Goal: Task Accomplishment & Management: Manage account settings

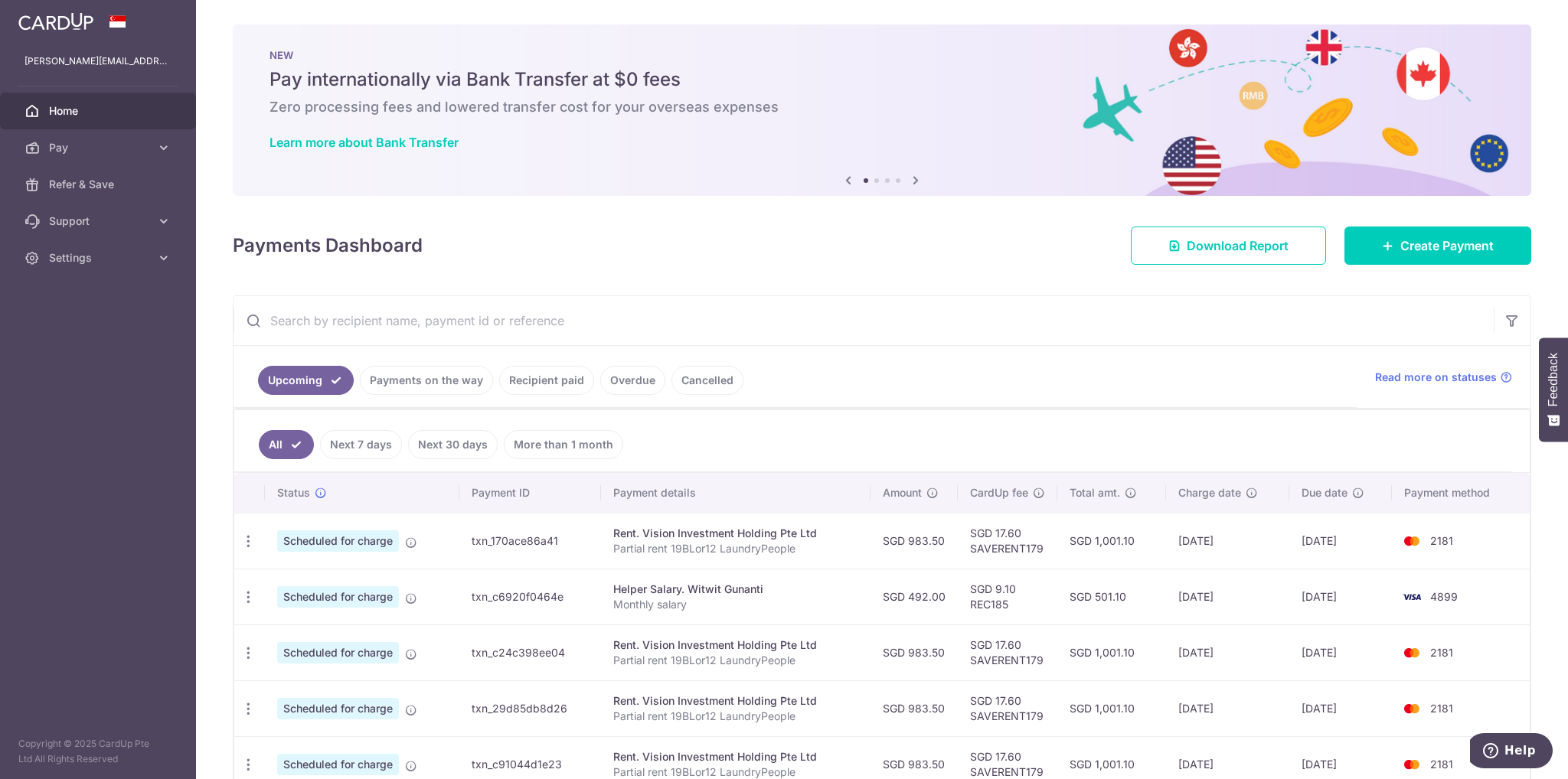
drag, startPoint x: 1374, startPoint y: 603, endPoint x: 1149, endPoint y: 595, distance: 225.1
click at [1149, 595] on tr "Update payment Cancel payment Upload doc Scheduled for charge txn_c6920f0464e H…" at bounding box center [882, 597] width 1295 height 56
click at [1228, 591] on td "22/10/2025" at bounding box center [1227, 597] width 123 height 56
drag, startPoint x: 1231, startPoint y: 593, endPoint x: 1399, endPoint y: 603, distance: 168.3
click at [1399, 603] on tr "Update payment Cancel payment Upload doc Scheduled for charge txn_c6920f0464e H…" at bounding box center [882, 597] width 1295 height 56
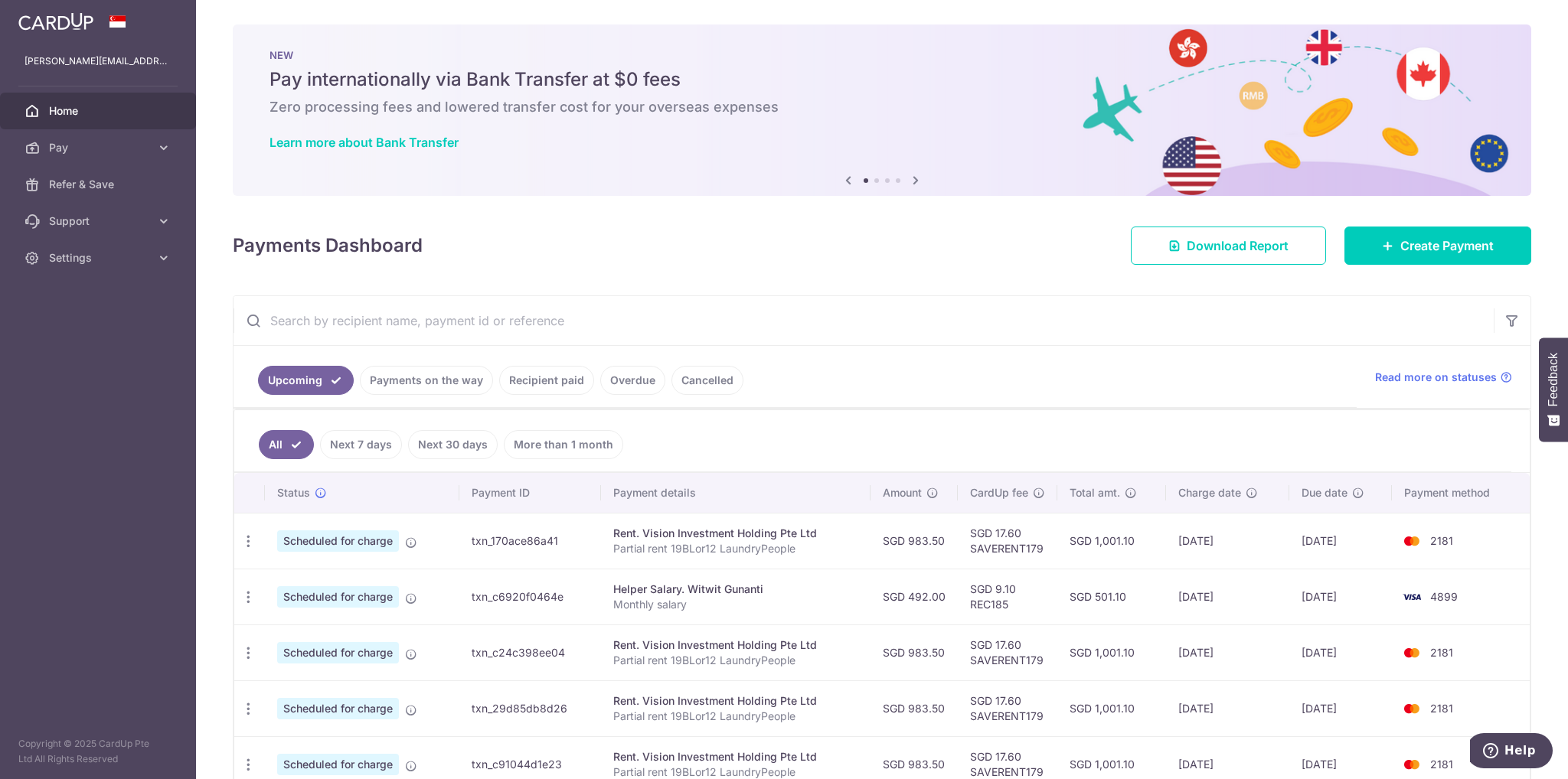
click at [1399, 603] on td "4899" at bounding box center [1460, 597] width 138 height 56
click at [1383, 591] on td "27/10/2025" at bounding box center [1341, 597] width 103 height 56
drag, startPoint x: 1356, startPoint y: 595, endPoint x: 1186, endPoint y: 593, distance: 170.0
click at [1186, 593] on tr "Update payment Cancel payment Upload doc Scheduled for charge txn_c6920f0464e H…" at bounding box center [882, 597] width 1295 height 56
click at [1186, 593] on td "22/10/2025" at bounding box center [1227, 597] width 123 height 56
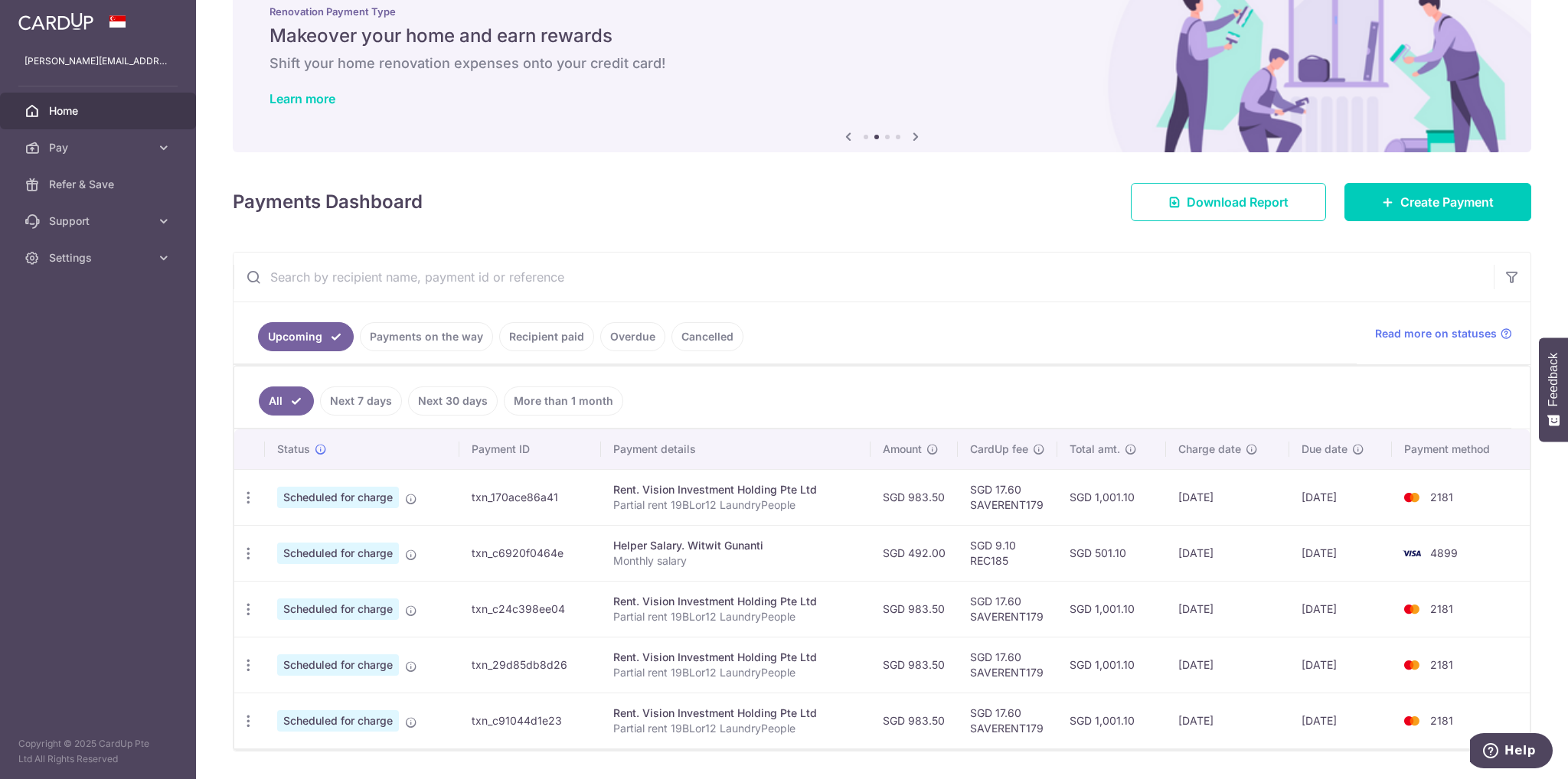
scroll to position [85, 0]
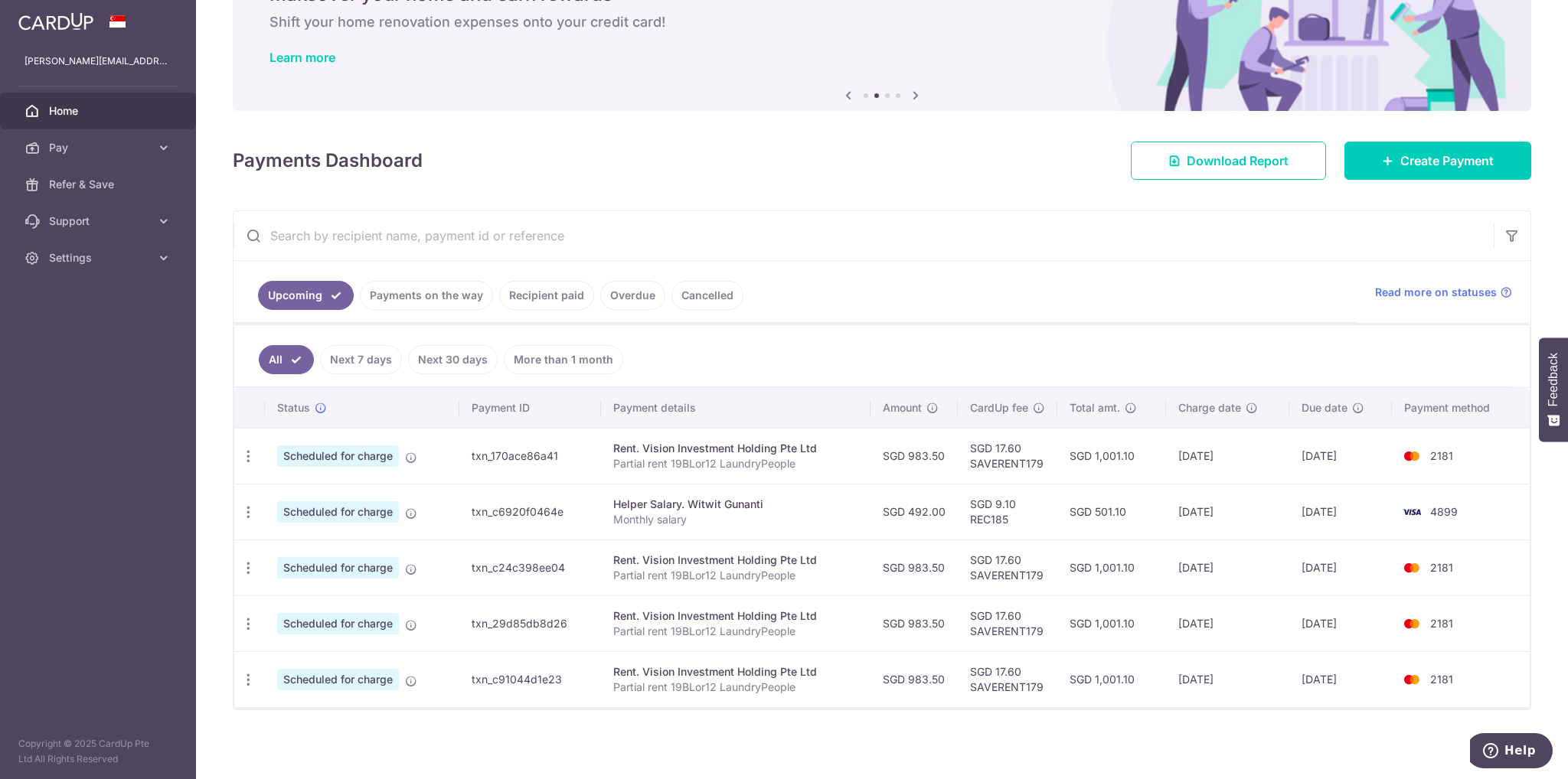
click at [440, 306] on link "Payments on the way" at bounding box center [426, 295] width 133 height 29
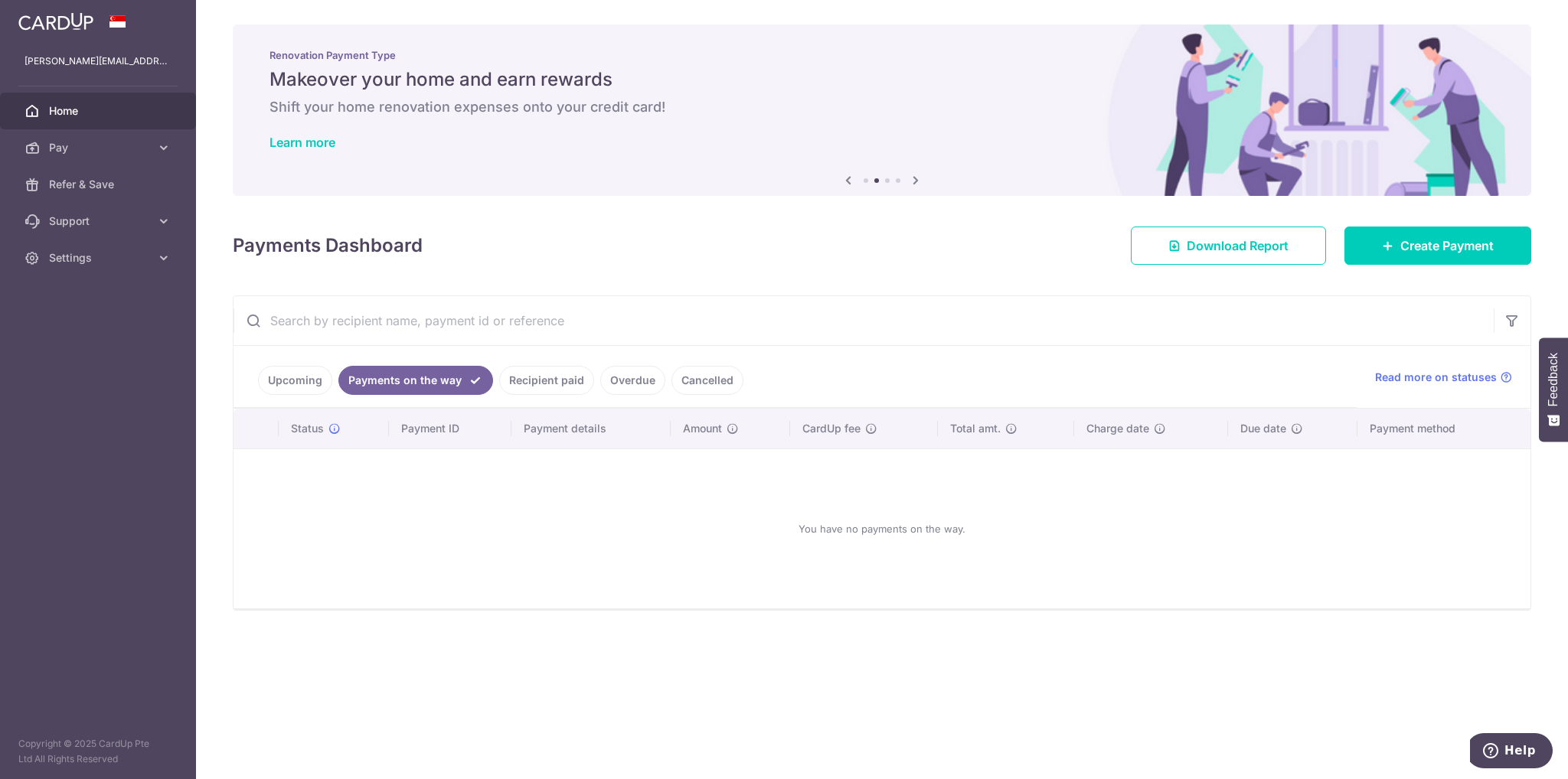
click at [288, 375] on link "Upcoming" at bounding box center [295, 380] width 74 height 29
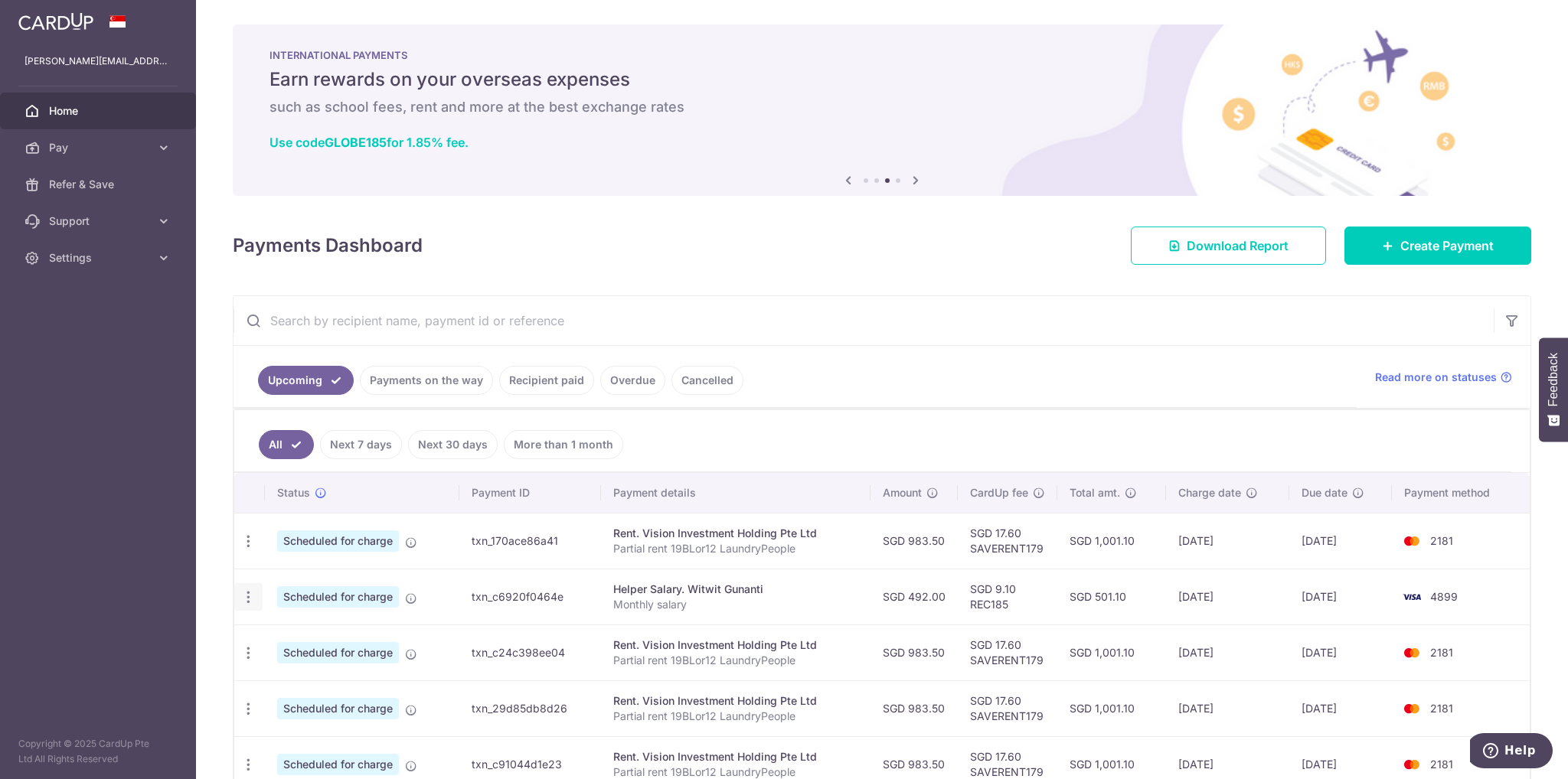
click at [251, 602] on div "Update payment Cancel payment Upload doc" at bounding box center [248, 597] width 28 height 28
click at [251, 601] on icon "button" at bounding box center [248, 597] width 16 height 16
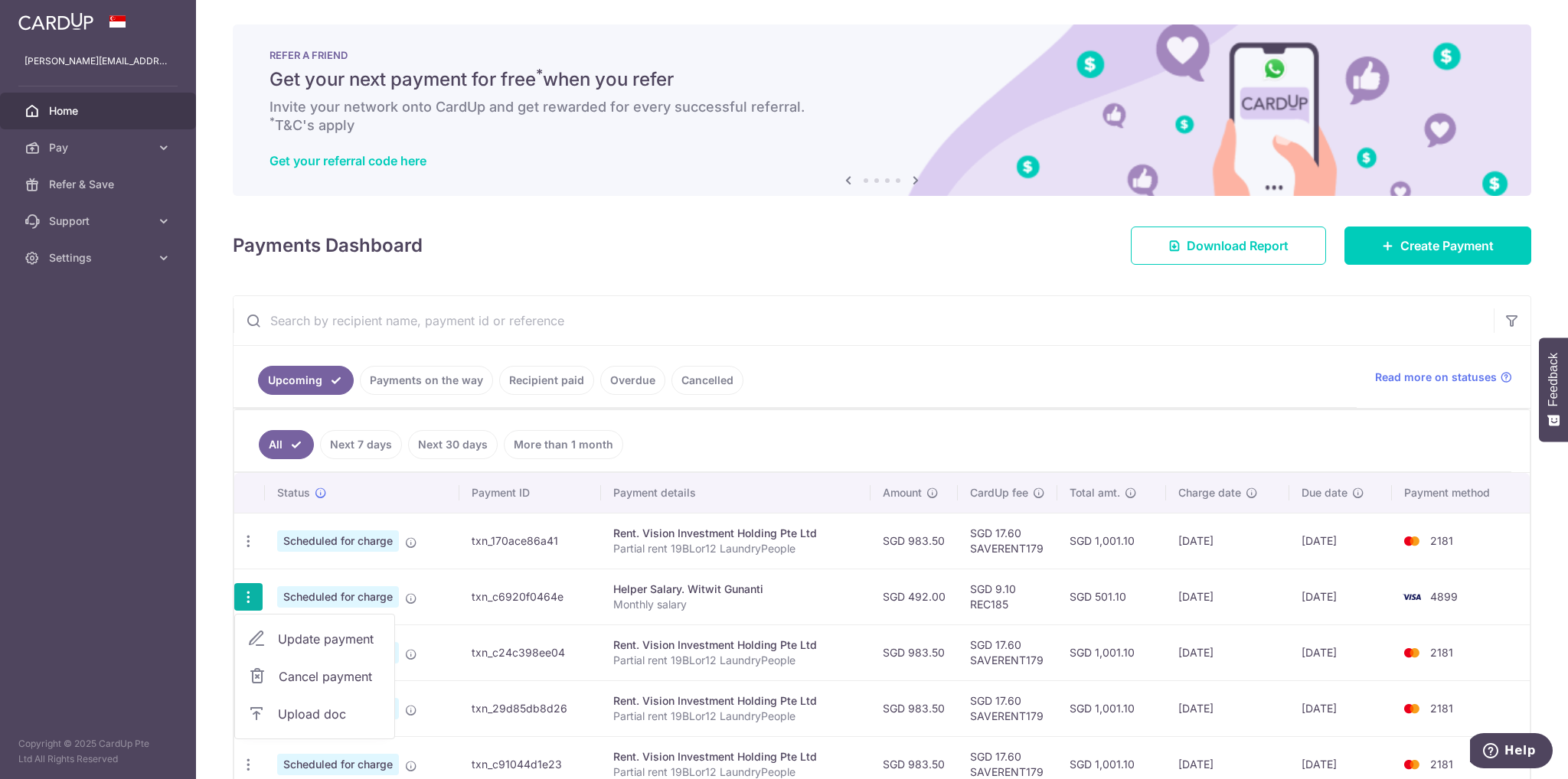
click at [338, 684] on link "Cancel payment" at bounding box center [314, 677] width 159 height 38
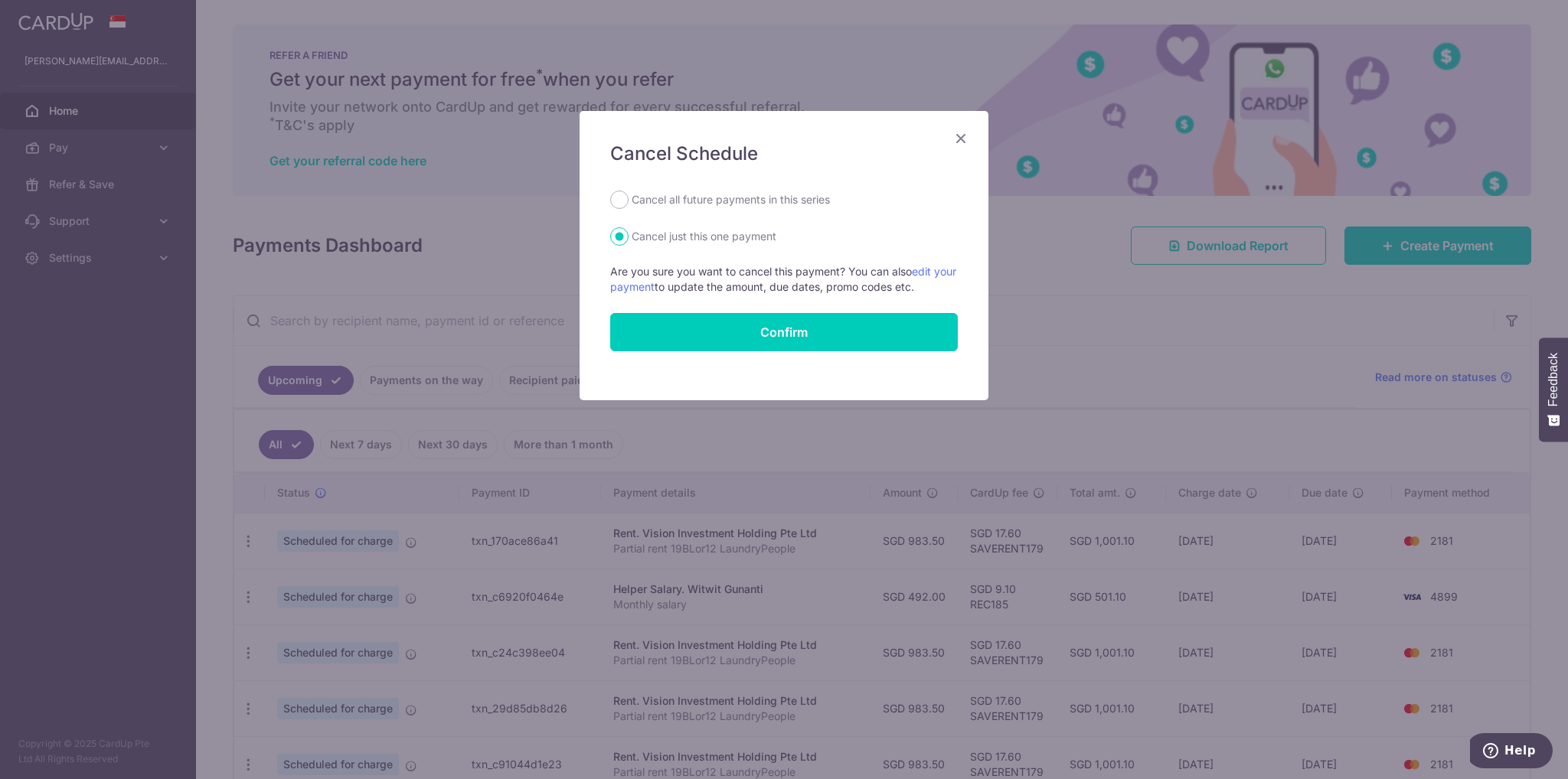
click at [741, 197] on label "Cancel all future payments in this series" at bounding box center [730, 199] width 198 height 18
click at [629, 197] on input "Cancel all future payments in this series" at bounding box center [619, 199] width 18 height 18
radio input "true"
click at [778, 341] on button "Confirm" at bounding box center [784, 332] width 348 height 38
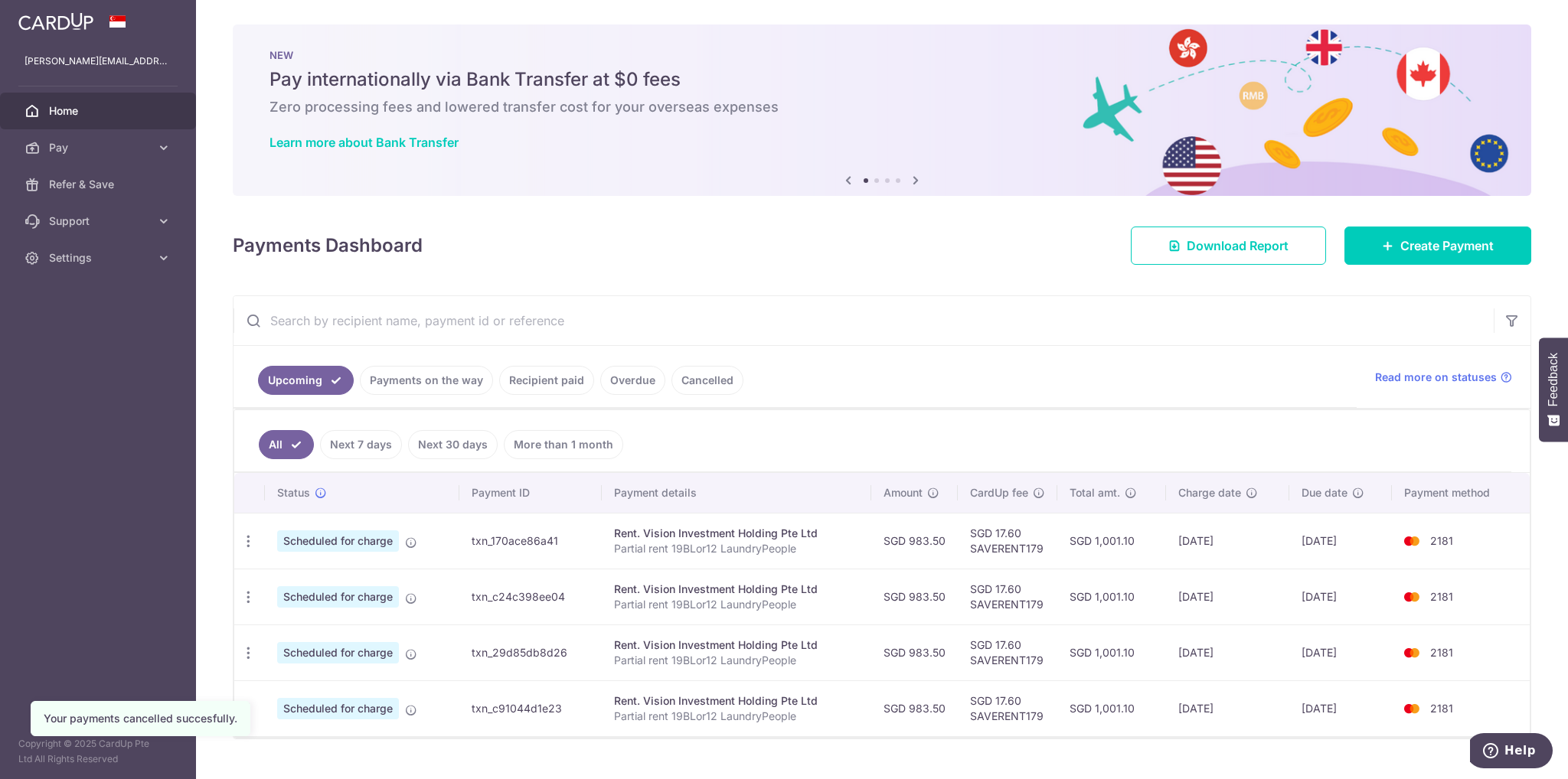
click at [403, 389] on link "Payments on the way" at bounding box center [426, 380] width 133 height 29
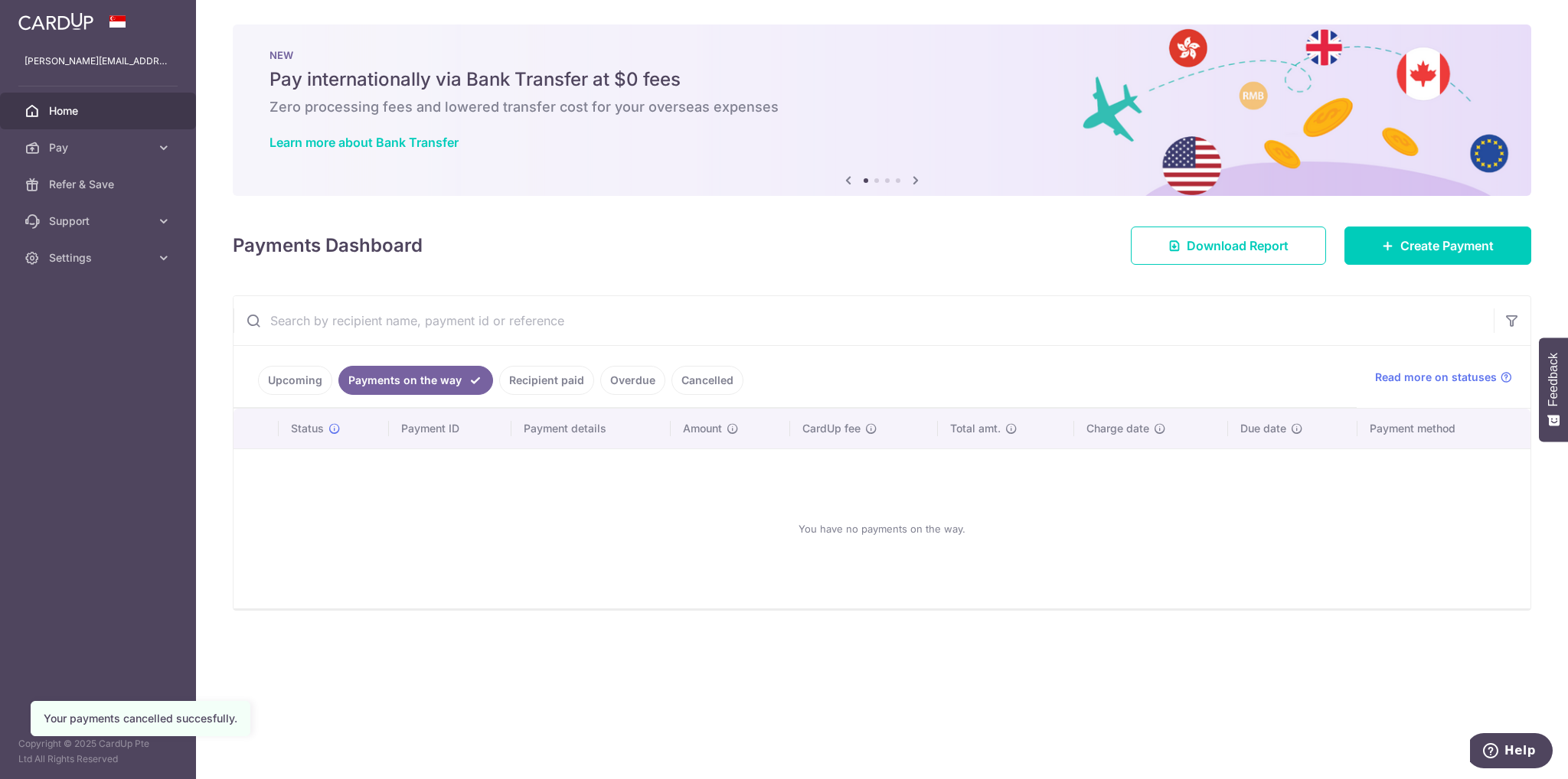
click at [305, 385] on link "Upcoming" at bounding box center [295, 380] width 74 height 29
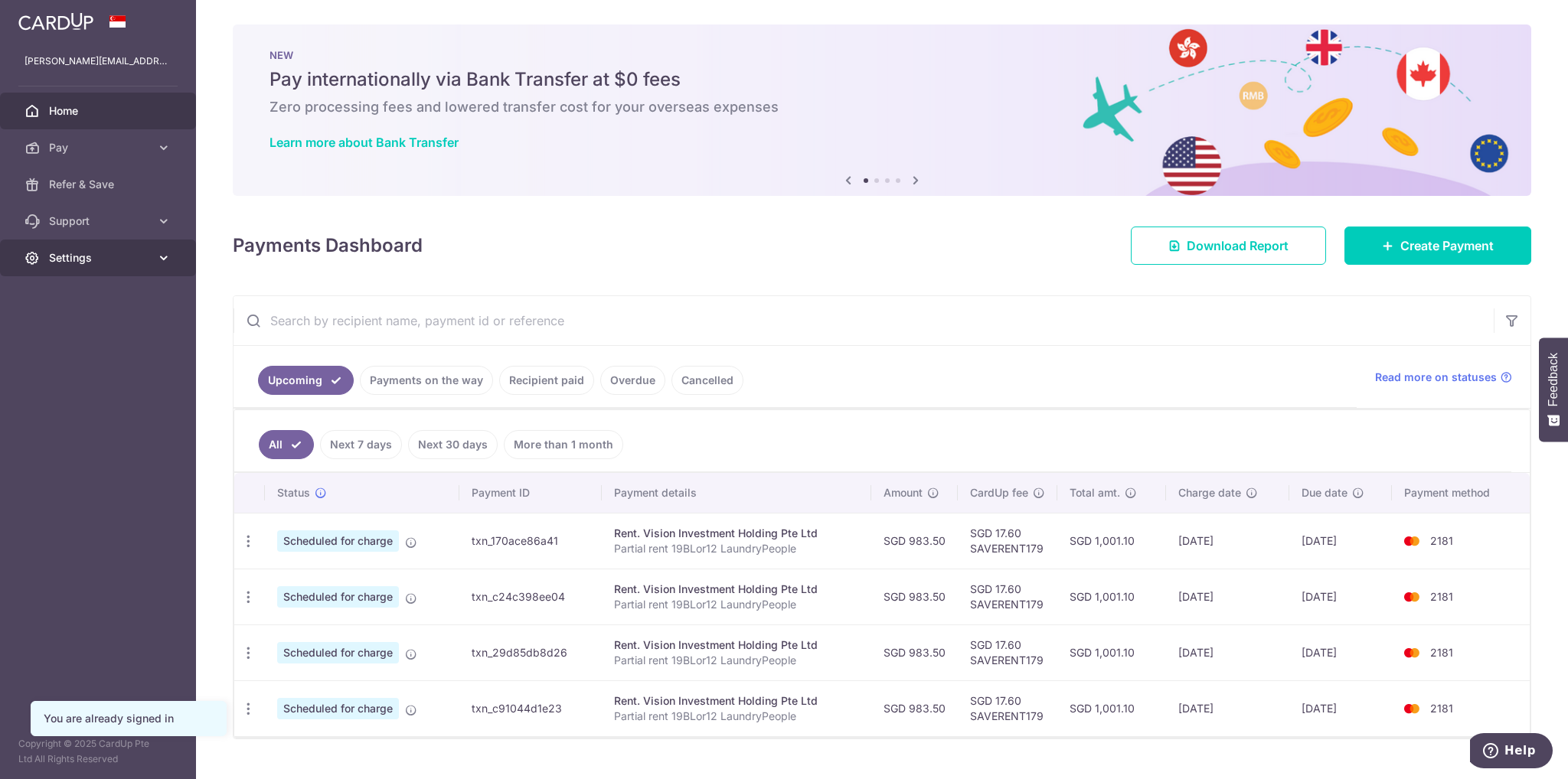
click at [146, 267] on link "Settings" at bounding box center [98, 257] width 196 height 37
click at [87, 334] on span "Logout" at bounding box center [99, 331] width 101 height 15
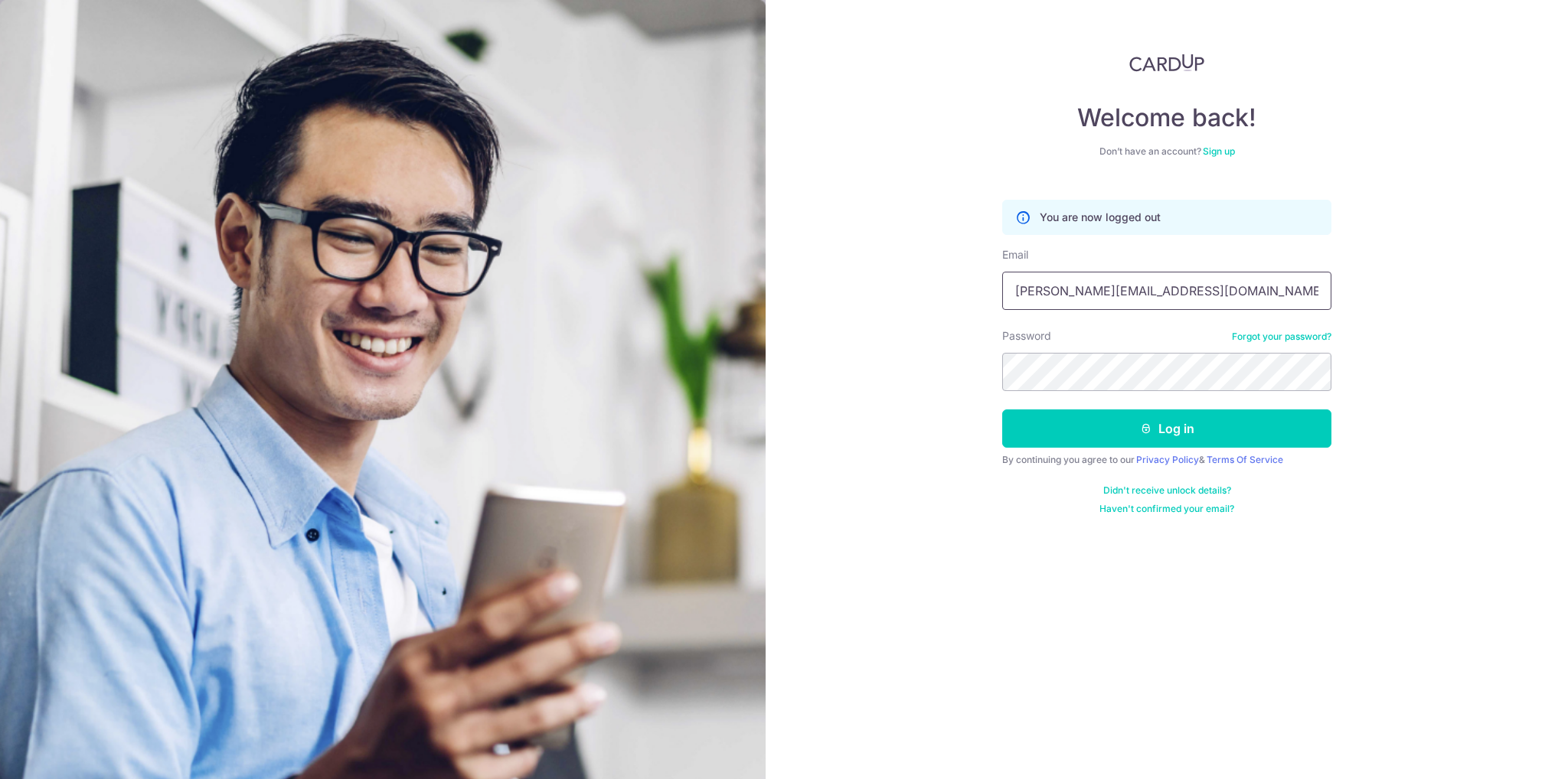
drag, startPoint x: 1245, startPoint y: 288, endPoint x: 719, endPoint y: 286, distance: 526.0
click at [720, 287] on section "Welcome back! Don’t have an account? Sign up You are now logged out Email Valer…" at bounding box center [784, 389] width 1568 height 779
type input "wygoh88@gmail.com"
click at [623, 367] on section "Welcome back! Don’t have an account? Sign up You are now logged out Email wygoh…" at bounding box center [784, 389] width 1568 height 779
click at [1002, 410] on button "Log in" at bounding box center [1167, 429] width 329 height 38
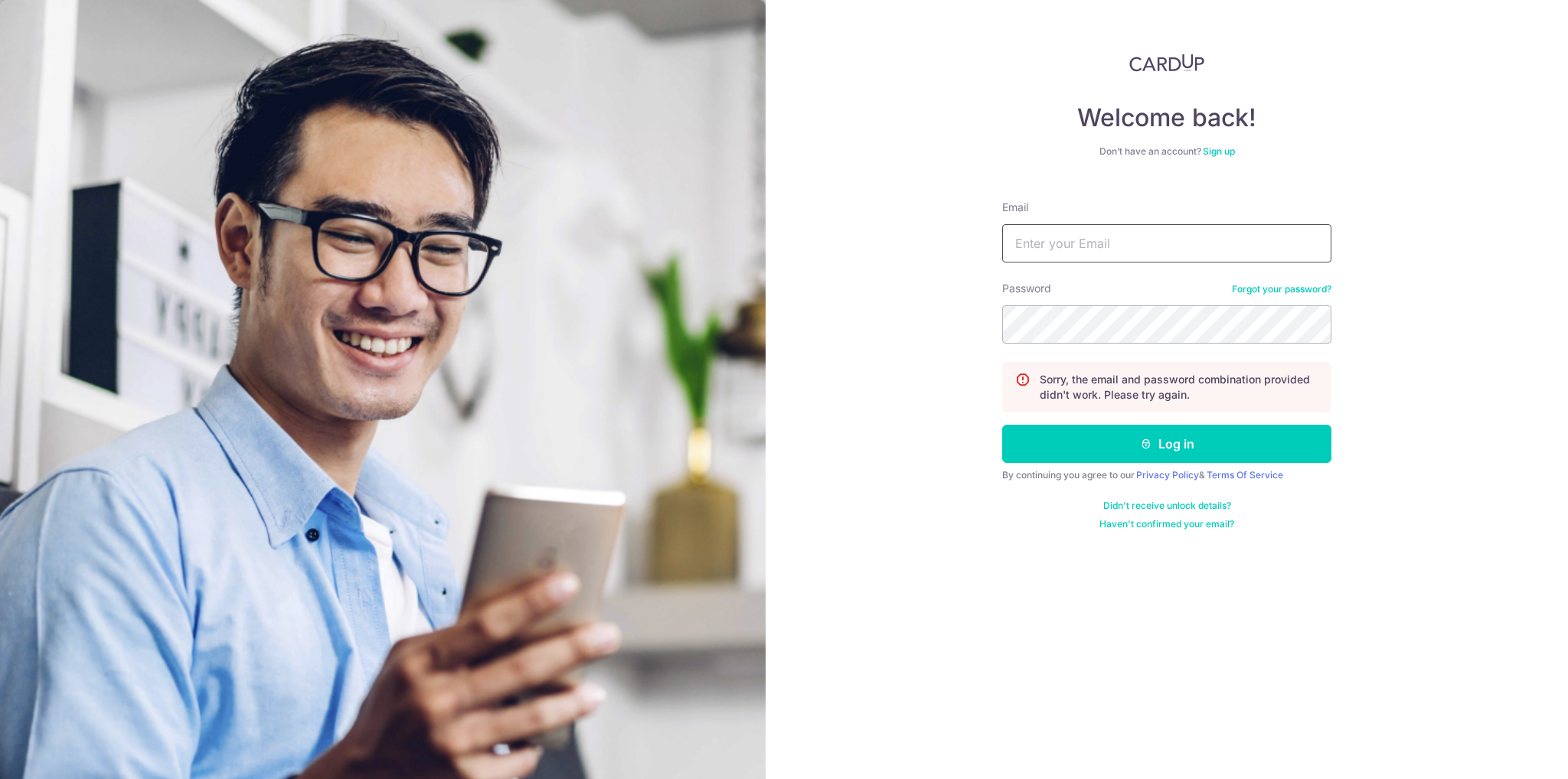
type input "[PERSON_NAME][EMAIL_ADDRESS][DOMAIN_NAME]"
click at [664, 316] on section "Welcome back! Don’t have an account? Sign up Email [PERSON_NAME][EMAIL_ADDRESS]…" at bounding box center [784, 389] width 1568 height 779
click at [1002, 424] on button "Log in" at bounding box center [1167, 443] width 329 height 38
type input "Valerie.soh@hotmail.com"
click at [1282, 283] on link "Forgot your password?" at bounding box center [1281, 289] width 100 height 12
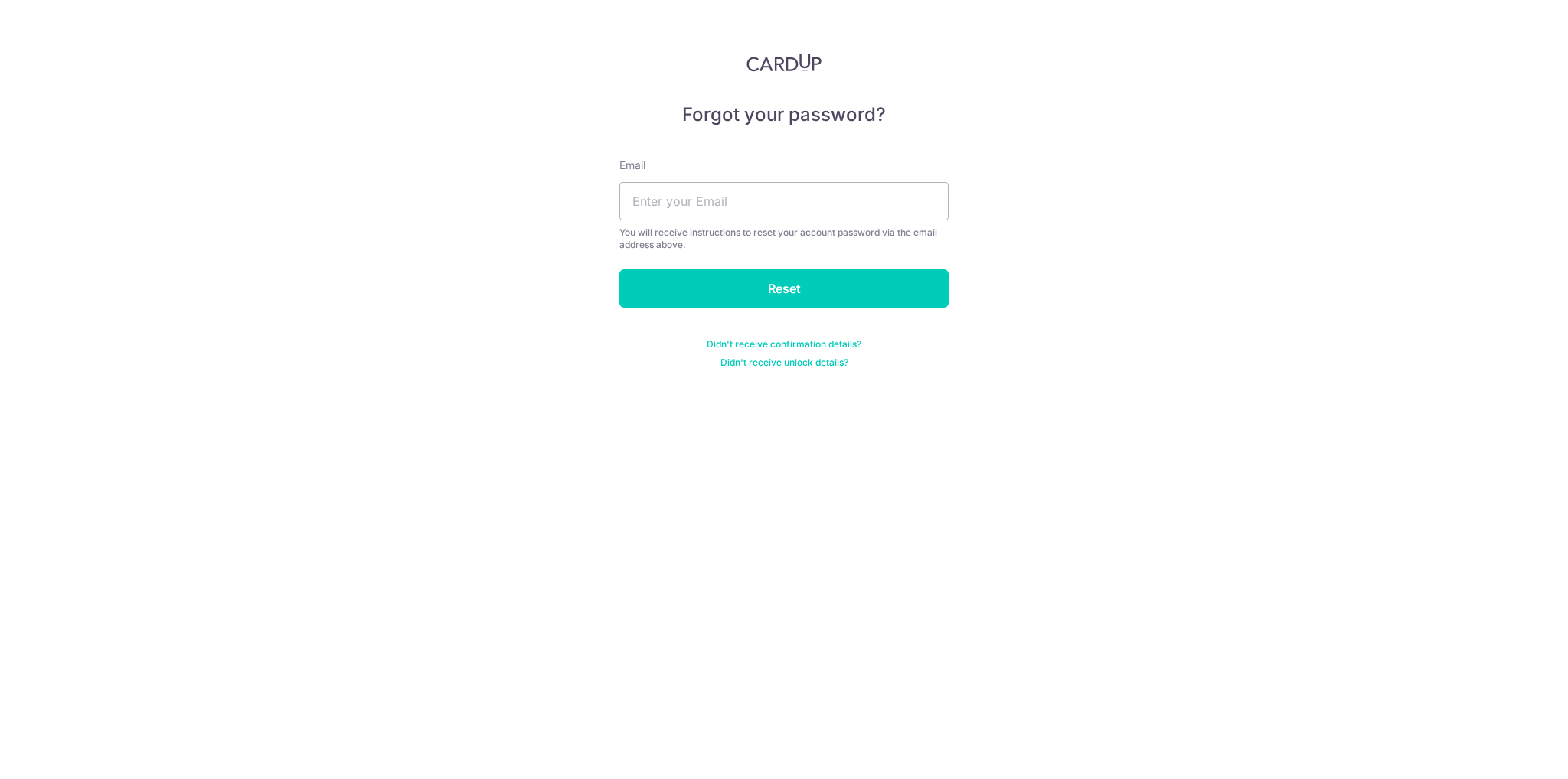
click at [609, 221] on div "Forgot your password? Email You will receive instructions to reset your account…" at bounding box center [784, 389] width 1568 height 779
click at [683, 205] on input "text" at bounding box center [784, 201] width 329 height 38
type input "wyg"
click at [723, 288] on input "Reset" at bounding box center [784, 288] width 329 height 38
click at [710, 194] on input "text" at bounding box center [784, 201] width 329 height 38
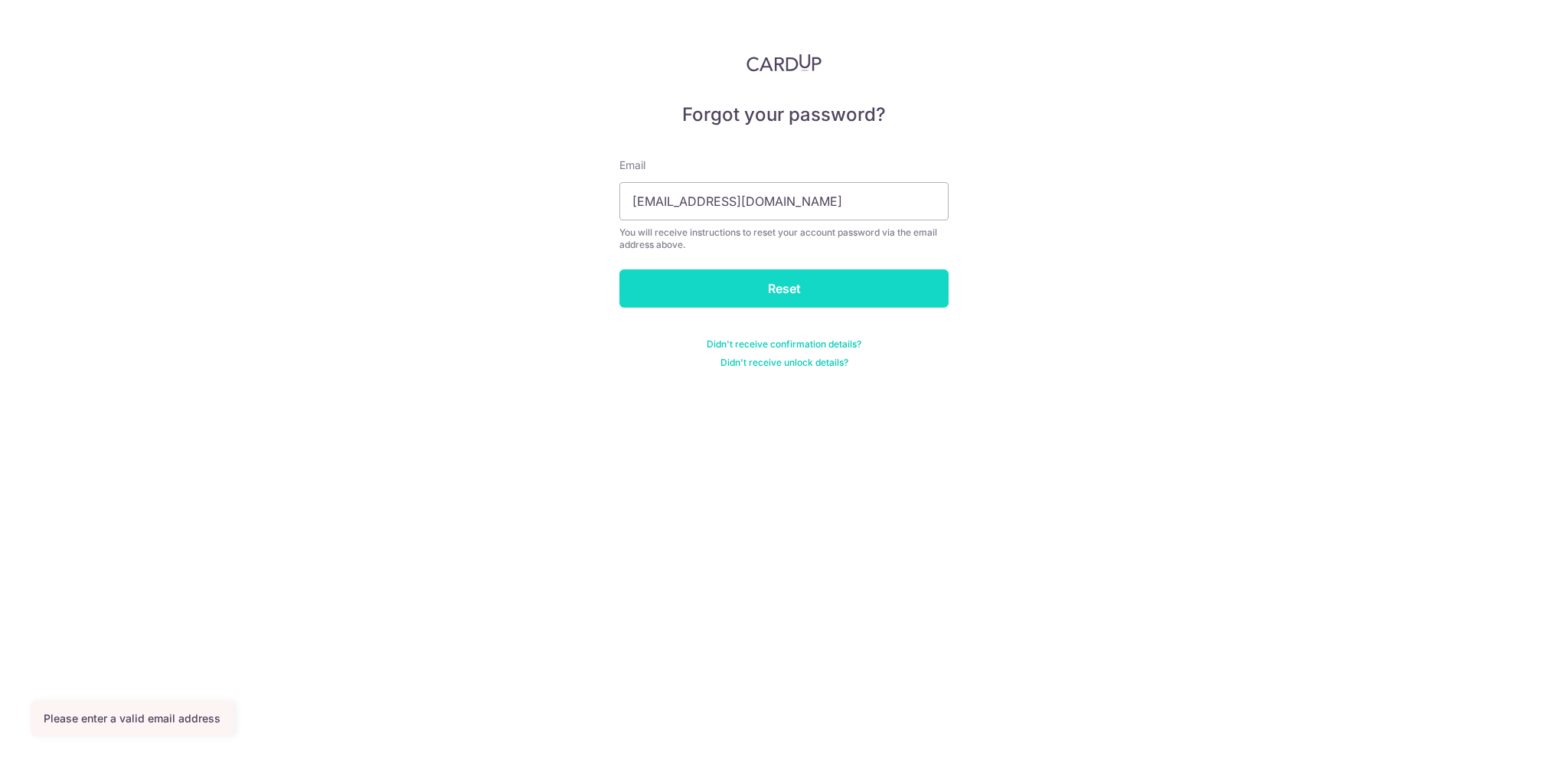
type input "wygoh88@gmail.com"
click at [771, 276] on input "Reset" at bounding box center [784, 288] width 329 height 38
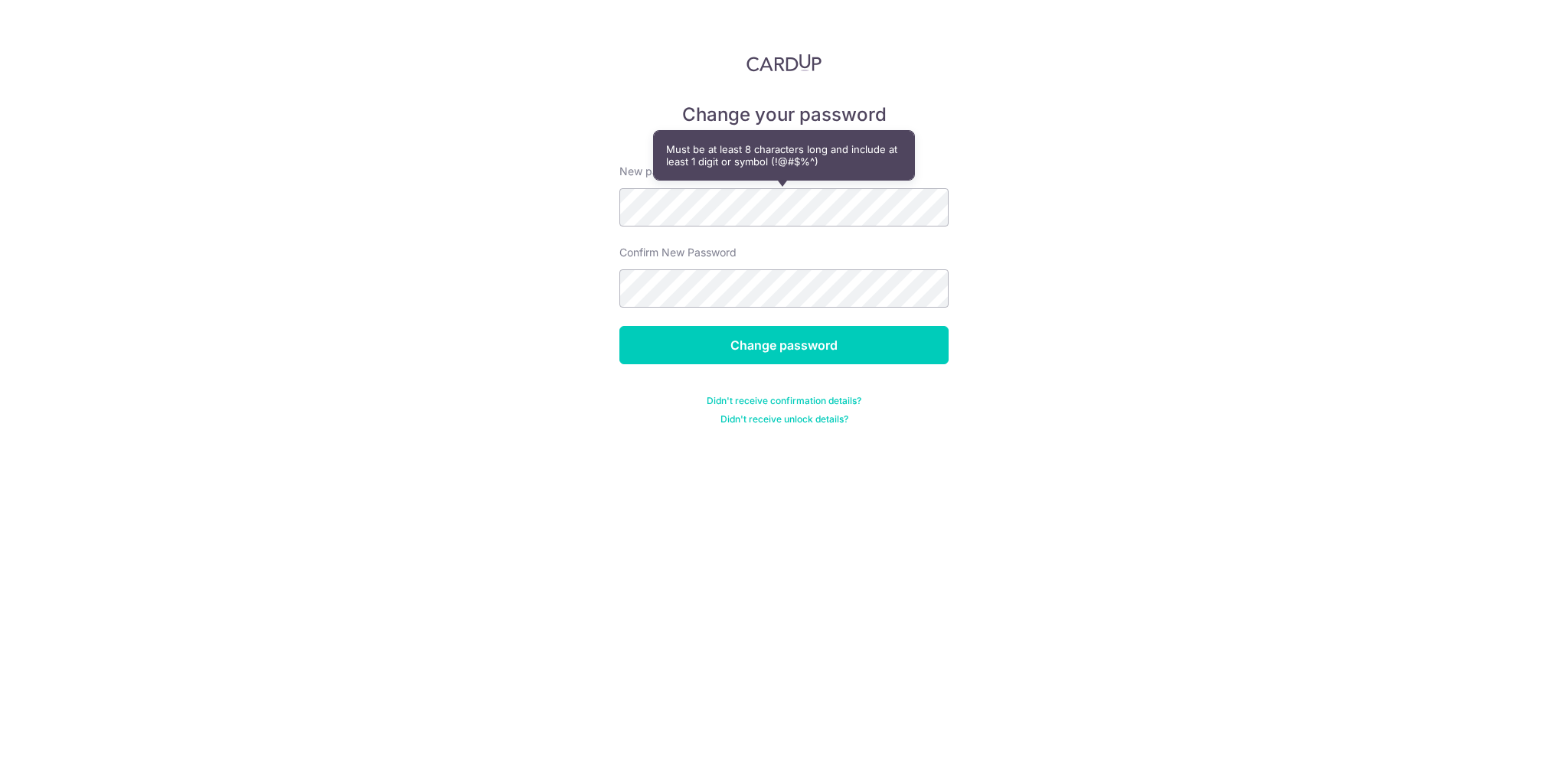
click at [617, 212] on div "Change your password New password Confirm New Password Change password Didn't r…" at bounding box center [784, 389] width 1568 height 779
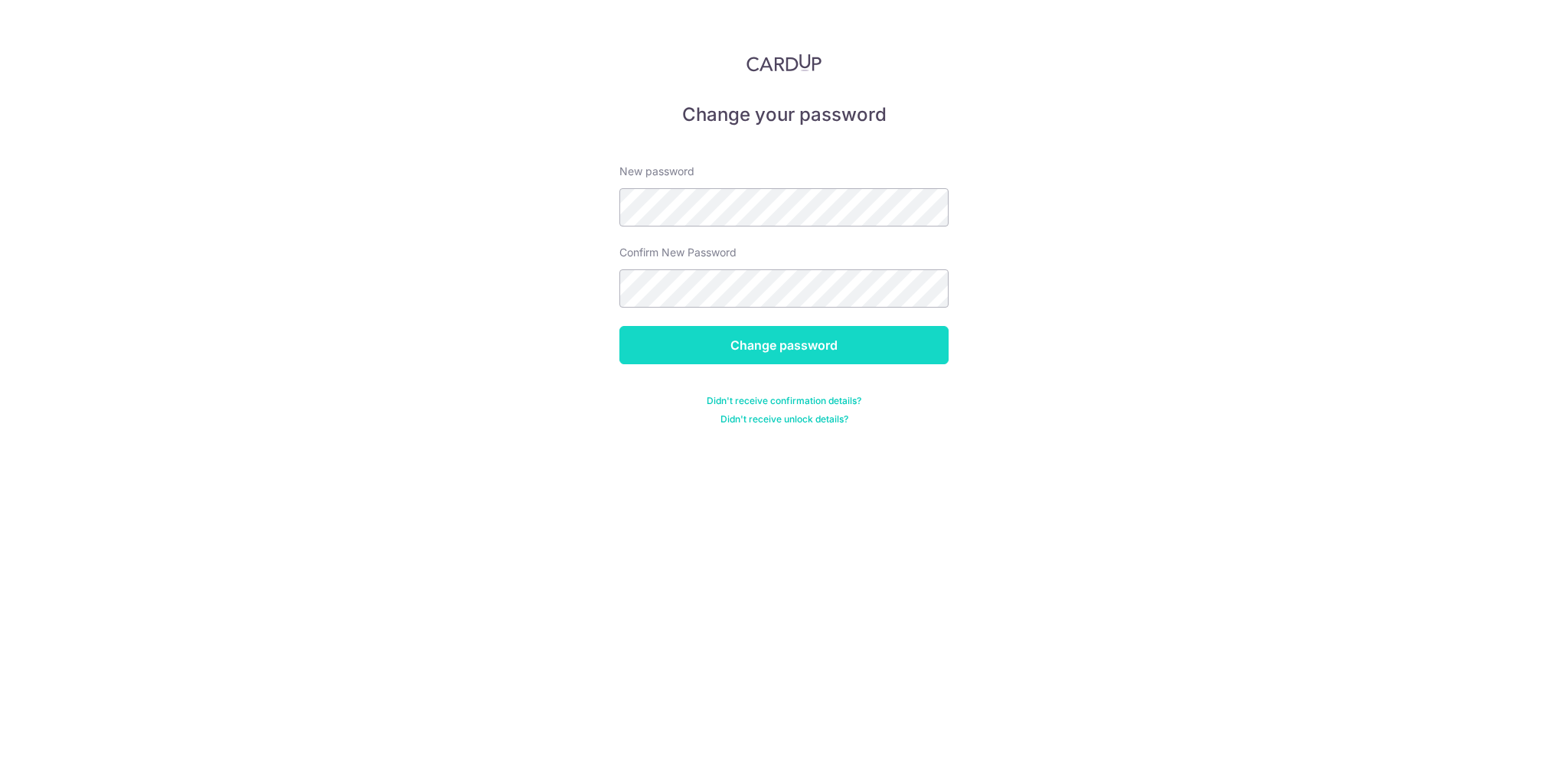
click at [896, 356] on input "Change password" at bounding box center [784, 345] width 329 height 38
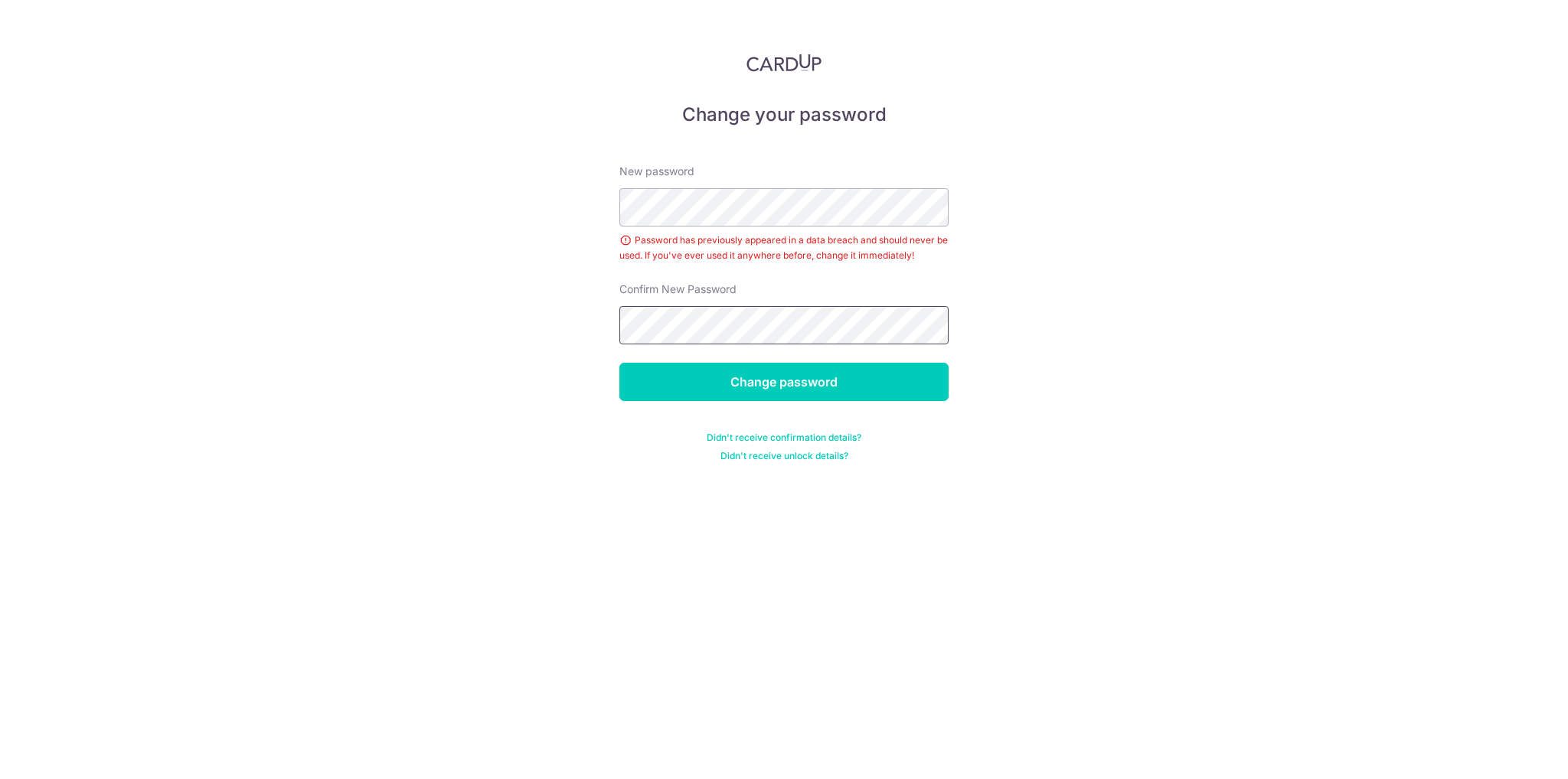
click at [619, 362] on input "Change password" at bounding box center [784, 381] width 329 height 38
